Goal: Task Accomplishment & Management: Answer question/provide support

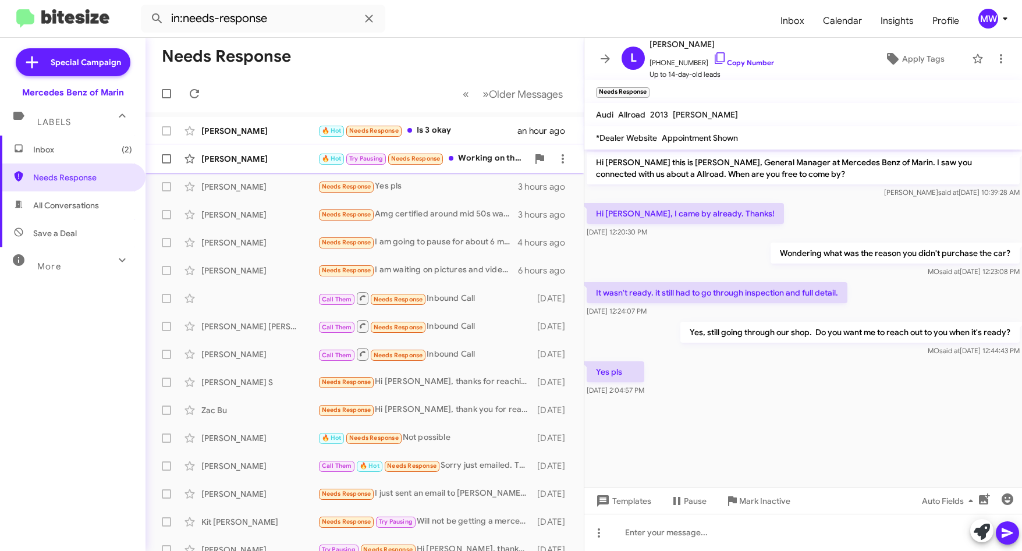
click at [477, 155] on div "🔥 Hot Try Pausing Needs Response Working on that now. He had to jump into a mee…" at bounding box center [423, 158] width 210 height 13
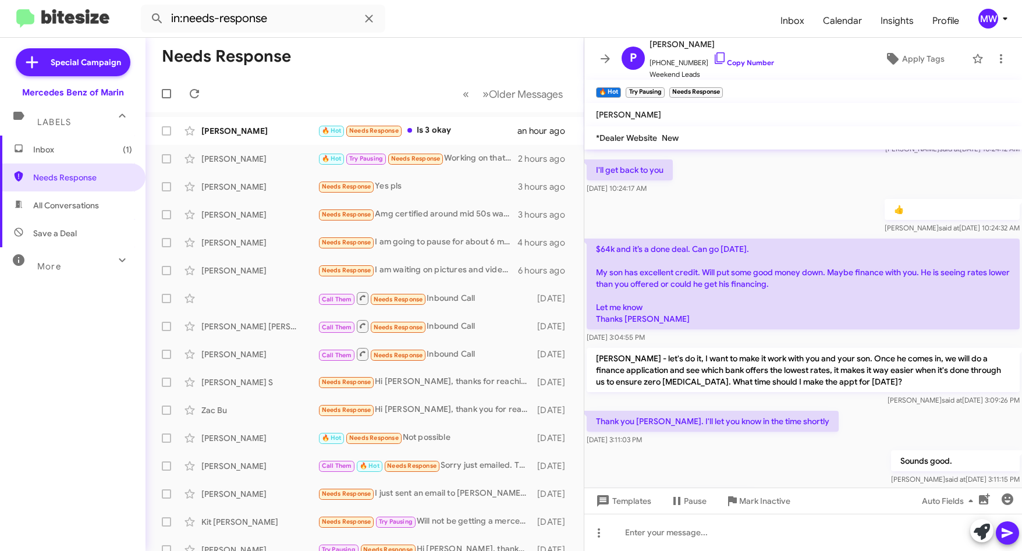
scroll to position [647, 0]
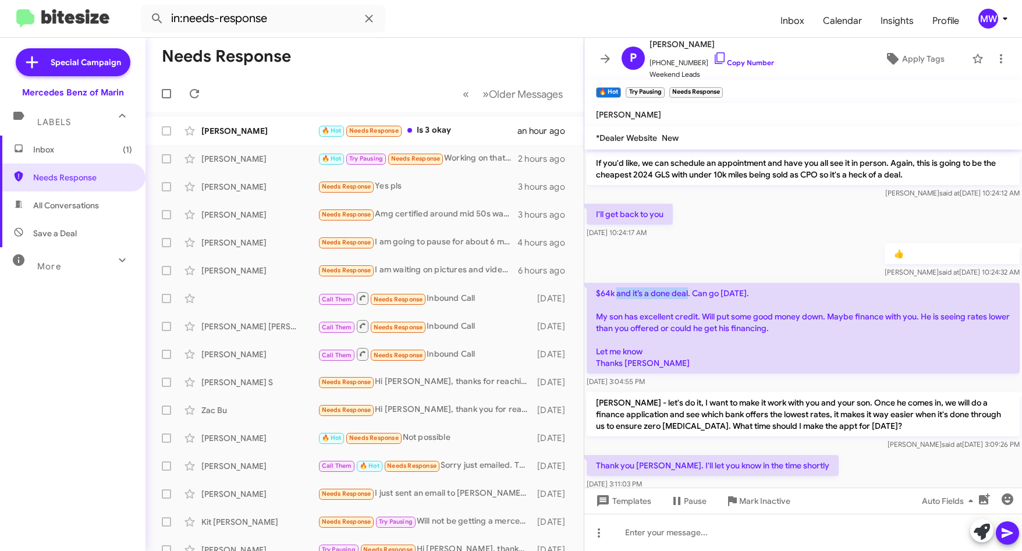
drag, startPoint x: 616, startPoint y: 306, endPoint x: 689, endPoint y: 305, distance: 73.4
click at [689, 305] on p "$64k and it’s a done deal. Can go [DATE]. My son has excellent credit. Will put…" at bounding box center [803, 328] width 433 height 91
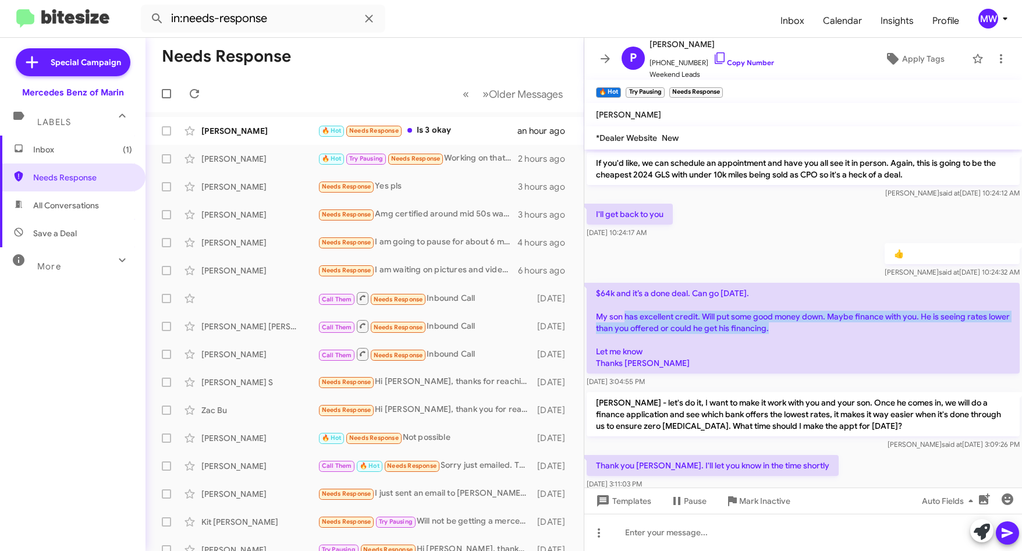
drag, startPoint x: 630, startPoint y: 324, endPoint x: 784, endPoint y: 342, distance: 154.8
click at [784, 342] on p "$64k and it’s a done deal. Can go [DATE]. My son has excellent credit. Will put…" at bounding box center [803, 328] width 433 height 91
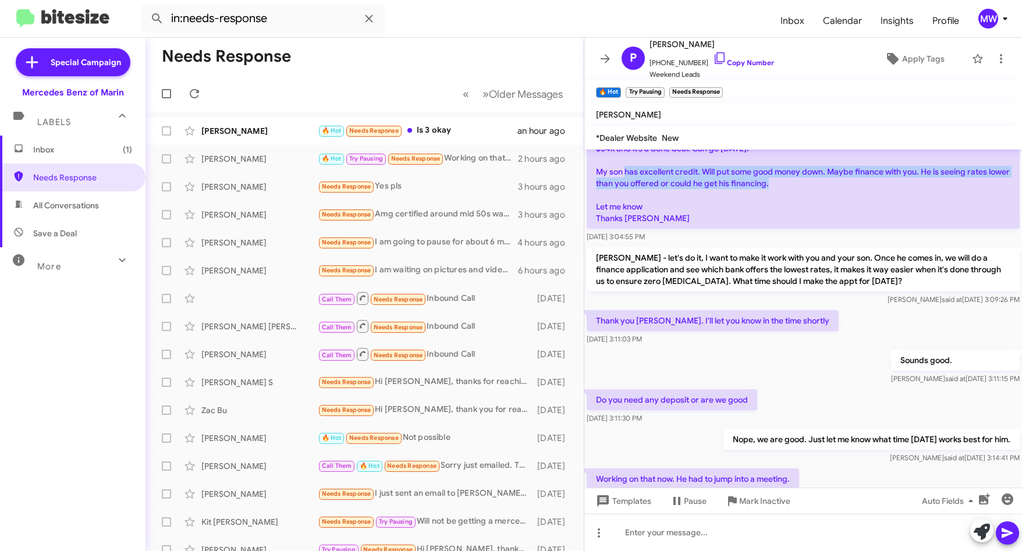
scroll to position [822, 0]
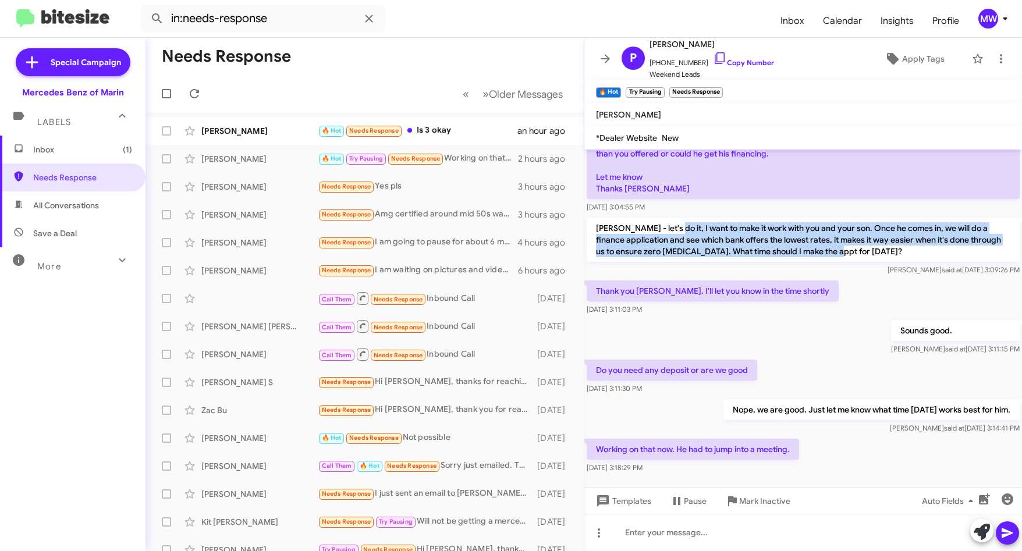
drag, startPoint x: 662, startPoint y: 239, endPoint x: 856, endPoint y: 265, distance: 196.2
click at [856, 262] on p "[PERSON_NAME] - let's do it, I want to make it work with you and your son. Once…" at bounding box center [803, 240] width 433 height 44
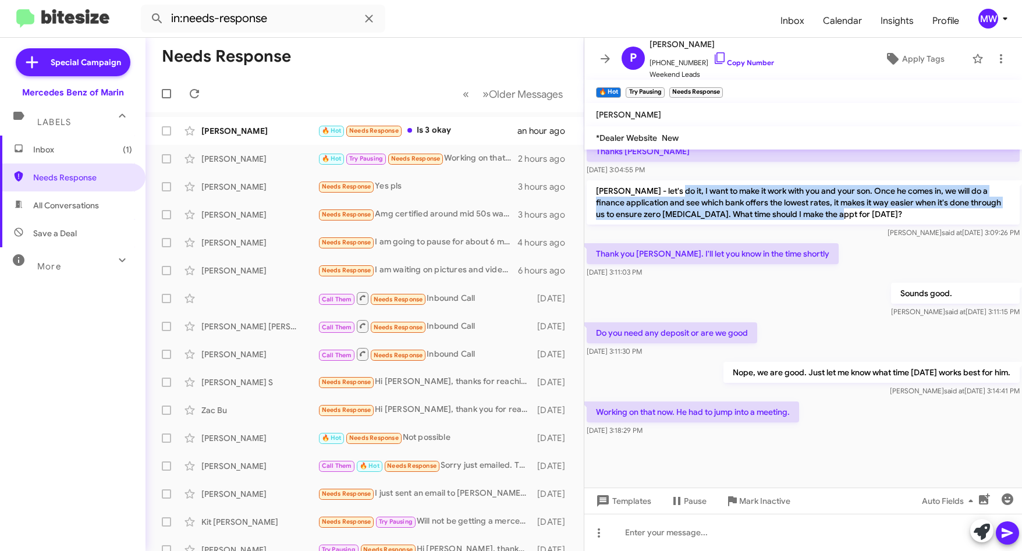
scroll to position [880, 0]
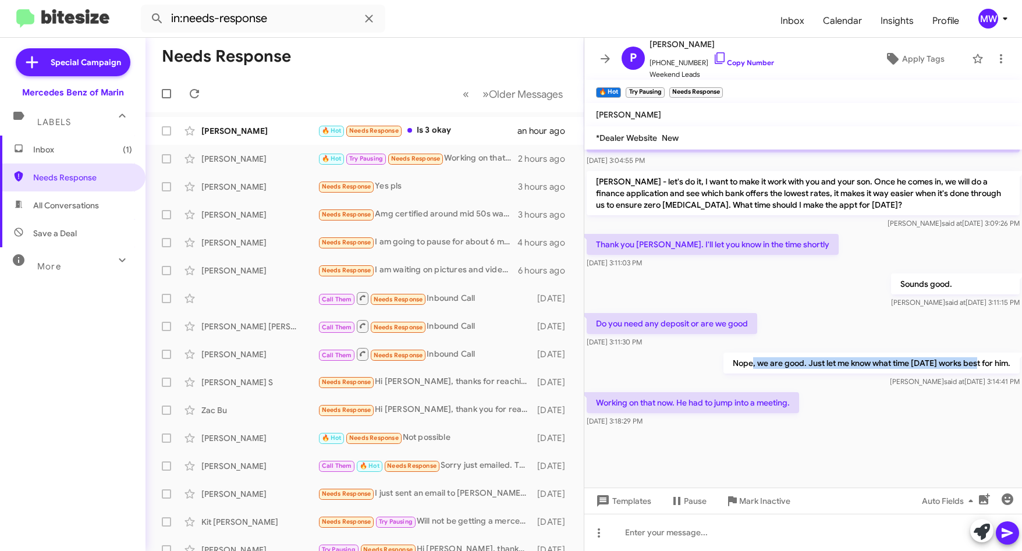
drag, startPoint x: 734, startPoint y: 363, endPoint x: 960, endPoint y: 366, distance: 225.9
click at [960, 366] on p "Nope, we are good. Just let me know what time [DATE] works best for him." at bounding box center [872, 363] width 296 height 21
drag, startPoint x: 696, startPoint y: 400, endPoint x: 786, endPoint y: 399, distance: 90.3
click at [786, 399] on p "Working on that now. He had to jump into a meeting." at bounding box center [693, 402] width 213 height 21
click at [655, 352] on div "Nope, we are good. Just let me know what time [DATE] works best for him. [PERSO…" at bounding box center [804, 371] width 438 height 40
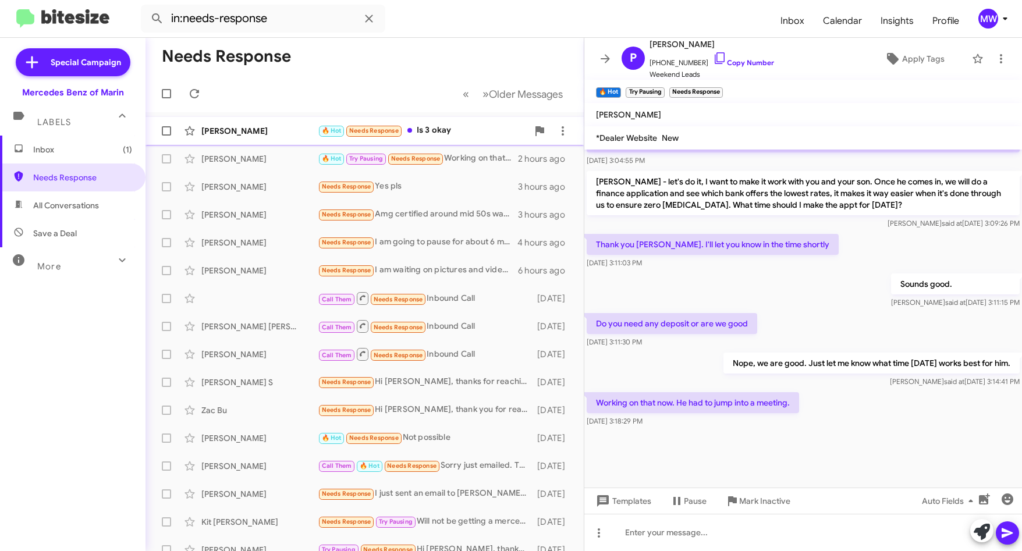
click at [452, 123] on div "[PERSON_NAME] 🔥 Hot Needs Response Is 3 okay an hour ago" at bounding box center [365, 130] width 420 height 23
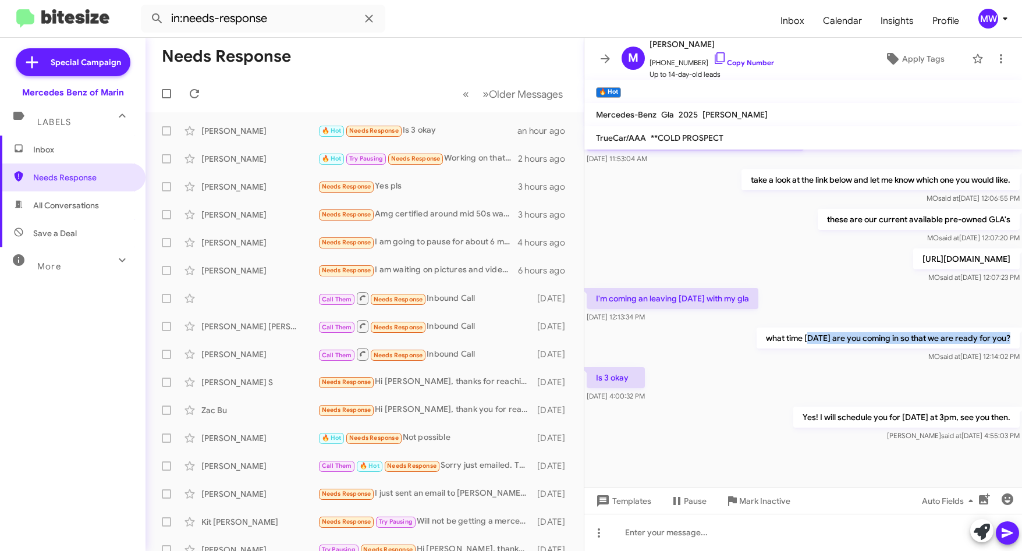
drag, startPoint x: 783, startPoint y: 331, endPoint x: 982, endPoint y: 344, distance: 199.0
click at [982, 344] on p "what time [DATE] are you coming in so that we are ready for you?" at bounding box center [888, 338] width 263 height 21
drag, startPoint x: 657, startPoint y: 61, endPoint x: 694, endPoint y: 63, distance: 36.8
click at [694, 63] on span "[PHONE_NUMBER] Copy Number" at bounding box center [712, 59] width 125 height 17
copy span "5106979703"
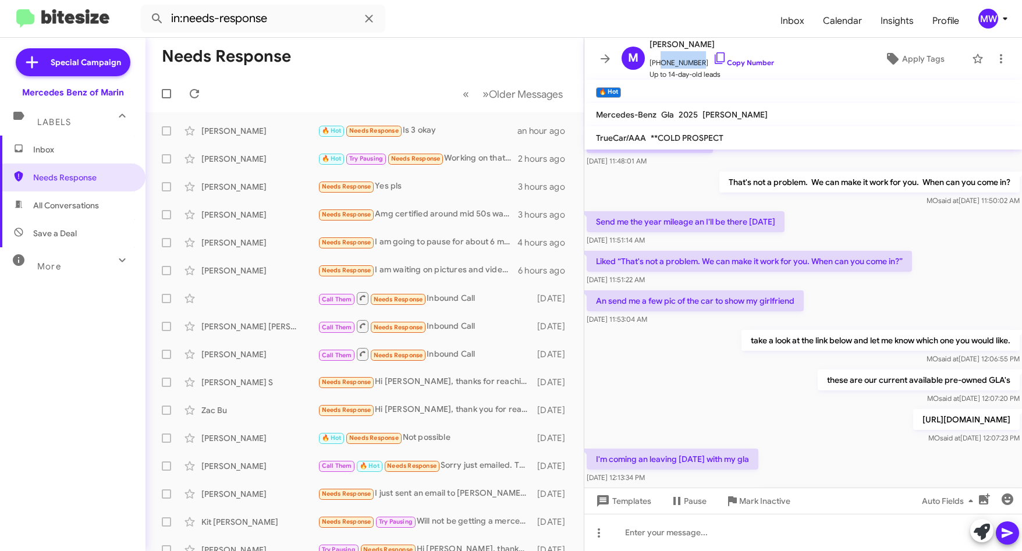
scroll to position [171, 0]
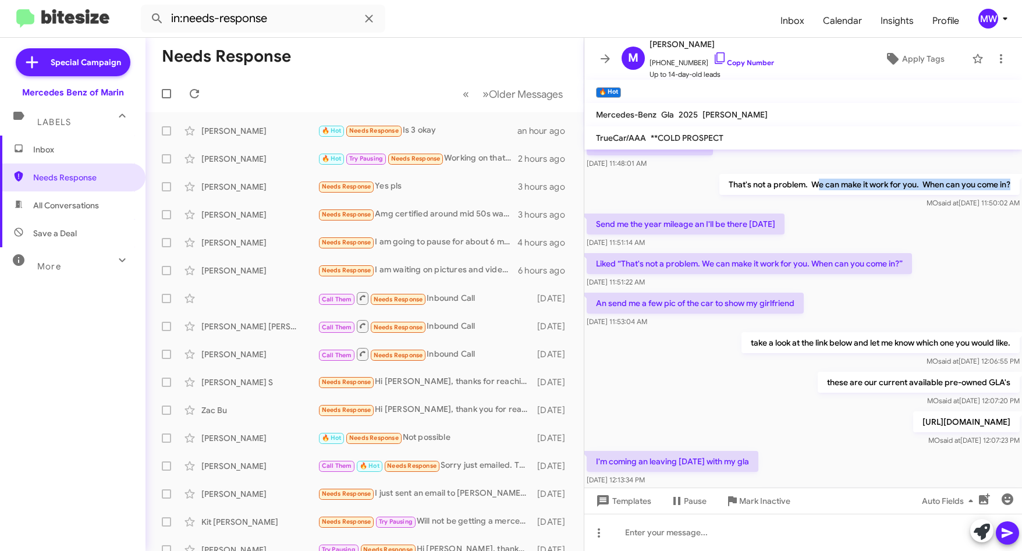
drag, startPoint x: 809, startPoint y: 183, endPoint x: 1013, endPoint y: 183, distance: 203.8
click at [1013, 183] on div "That's not a problem. We can make it work for you. When can you come in? [PERSO…" at bounding box center [804, 192] width 438 height 40
drag, startPoint x: 625, startPoint y: 224, endPoint x: 738, endPoint y: 217, distance: 112.6
click at [738, 217] on p "Send me the year mileage an I'll be there [DATE]" at bounding box center [686, 224] width 198 height 21
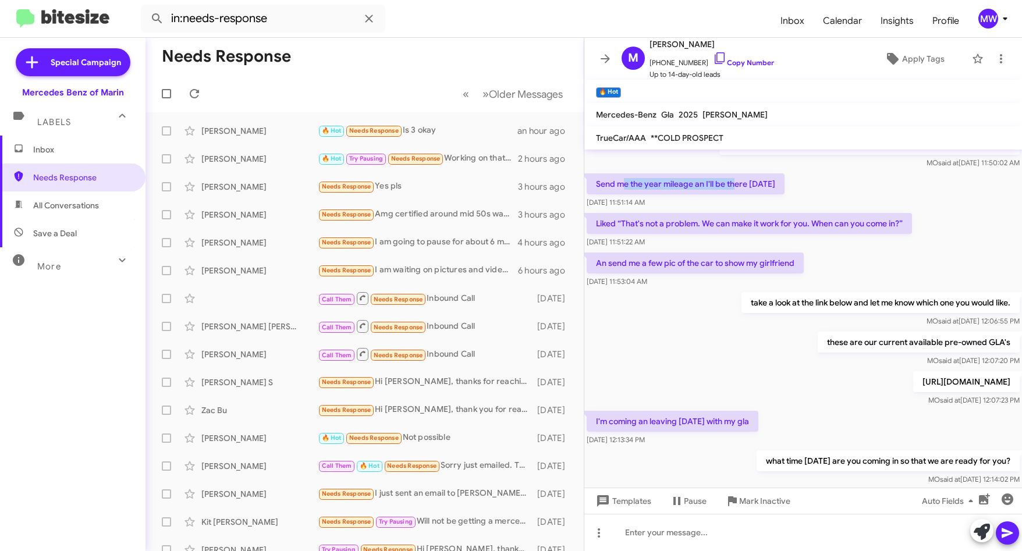
scroll to position [229, 0]
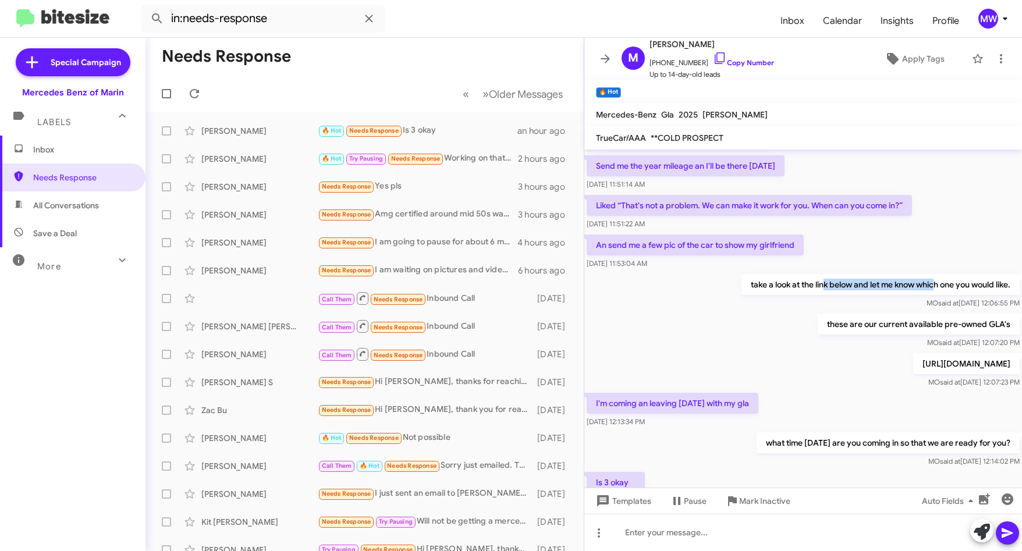
drag, startPoint x: 810, startPoint y: 284, endPoint x: 923, endPoint y: 285, distance: 113.0
click at [923, 285] on p "take a look at the link below and let me know which one you would like." at bounding box center [881, 284] width 278 height 21
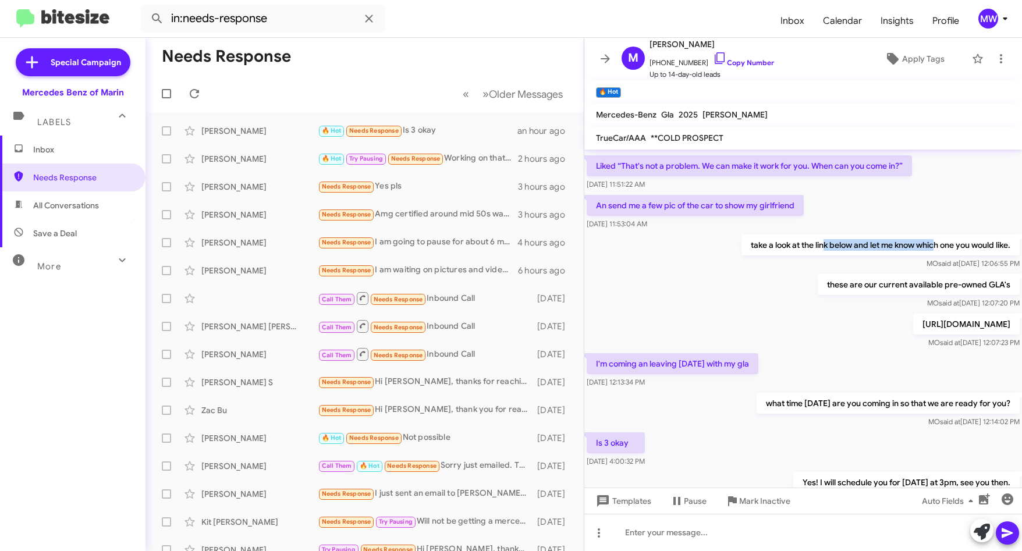
scroll to position [288, 0]
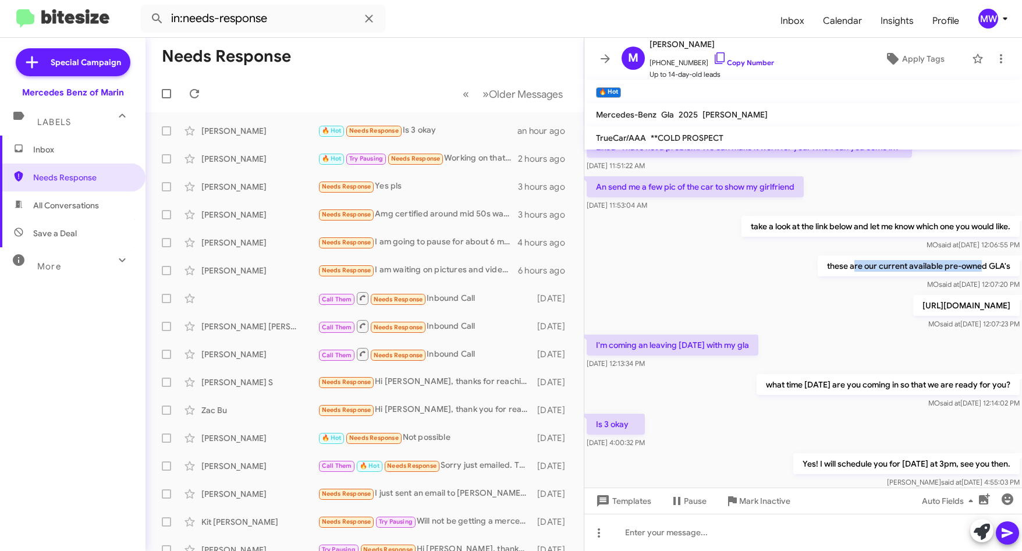
drag, startPoint x: 850, startPoint y: 262, endPoint x: 972, endPoint y: 267, distance: 122.4
click at [972, 267] on p "these are our current available pre-owned GLA's" at bounding box center [919, 266] width 202 height 21
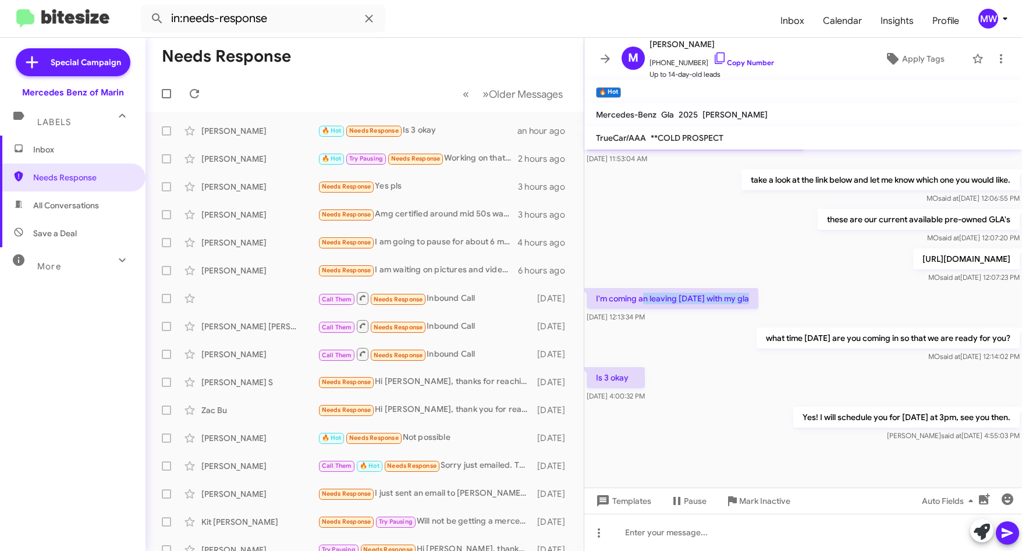
drag, startPoint x: 645, startPoint y: 298, endPoint x: 749, endPoint y: 296, distance: 104.8
click at [749, 296] on p "I'm coming an leaving [DATE] with my gla" at bounding box center [673, 298] width 172 height 21
drag, startPoint x: 749, startPoint y: 296, endPoint x: 960, endPoint y: 344, distance: 216.1
click at [960, 344] on p "what time [DATE] are you coming in so that we are ready for you?" at bounding box center [888, 338] width 263 height 21
drag, startPoint x: 806, startPoint y: 411, endPoint x: 987, endPoint y: 423, distance: 180.9
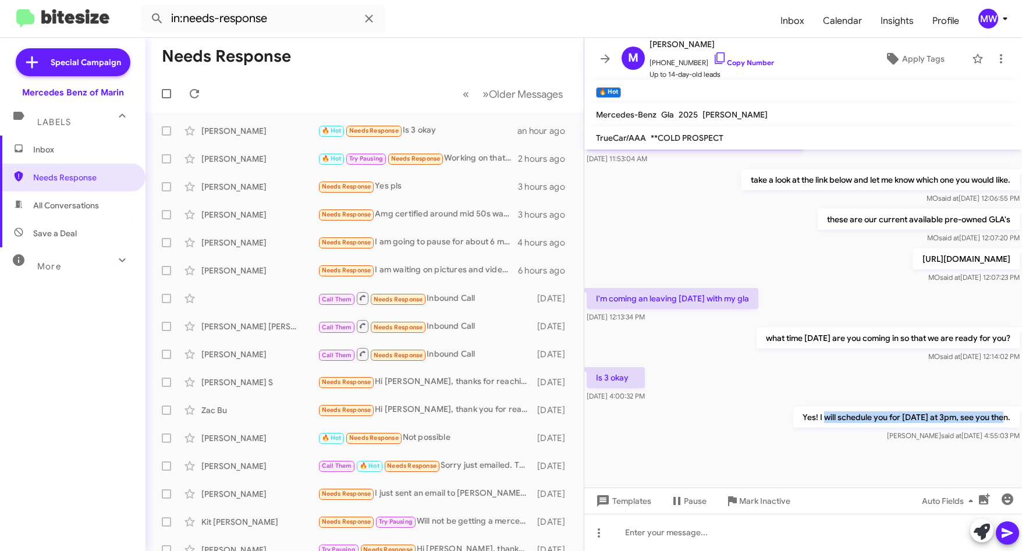
click at [987, 423] on p "Yes! I will schedule you for [DATE] at 3pm, see you then." at bounding box center [907, 417] width 226 height 21
click at [831, 394] on div "Is 3 okay [DATE] 4:00:32 PM" at bounding box center [804, 385] width 438 height 40
click at [282, 155] on div "[PERSON_NAME]" at bounding box center [259, 159] width 116 height 12
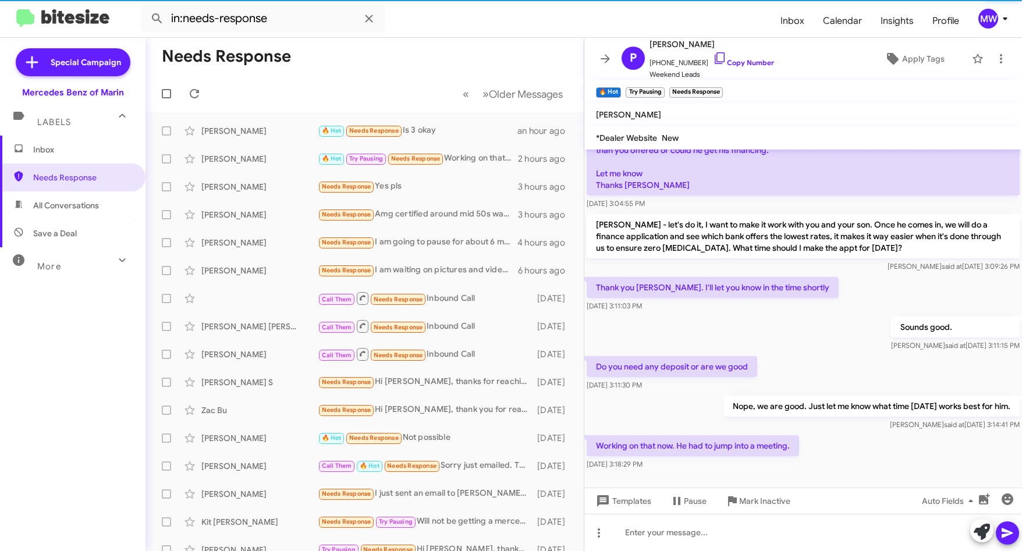
scroll to position [1321, 0]
